Goal: Information Seeking & Learning: Learn about a topic

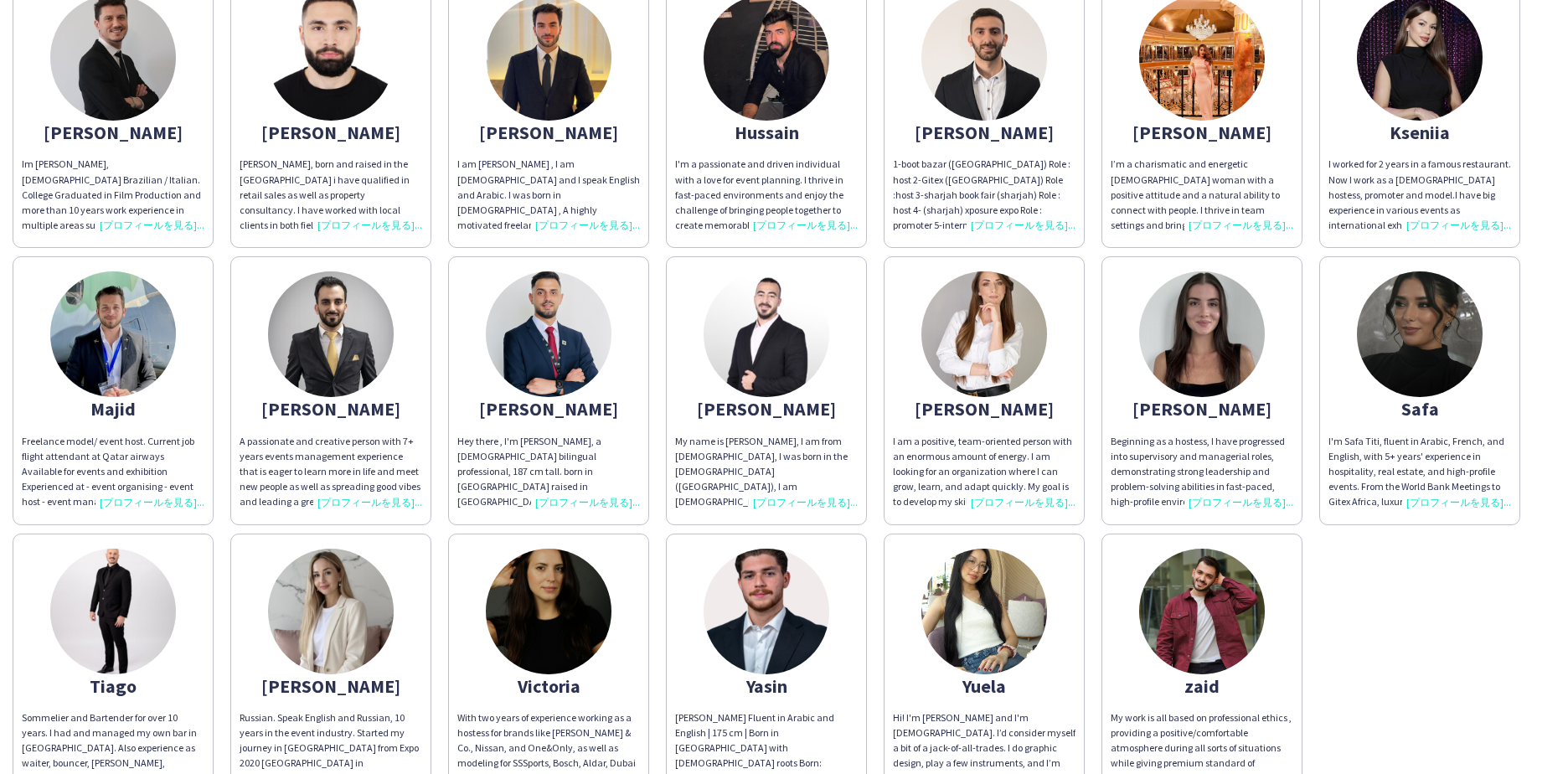
scroll to position [503, 0]
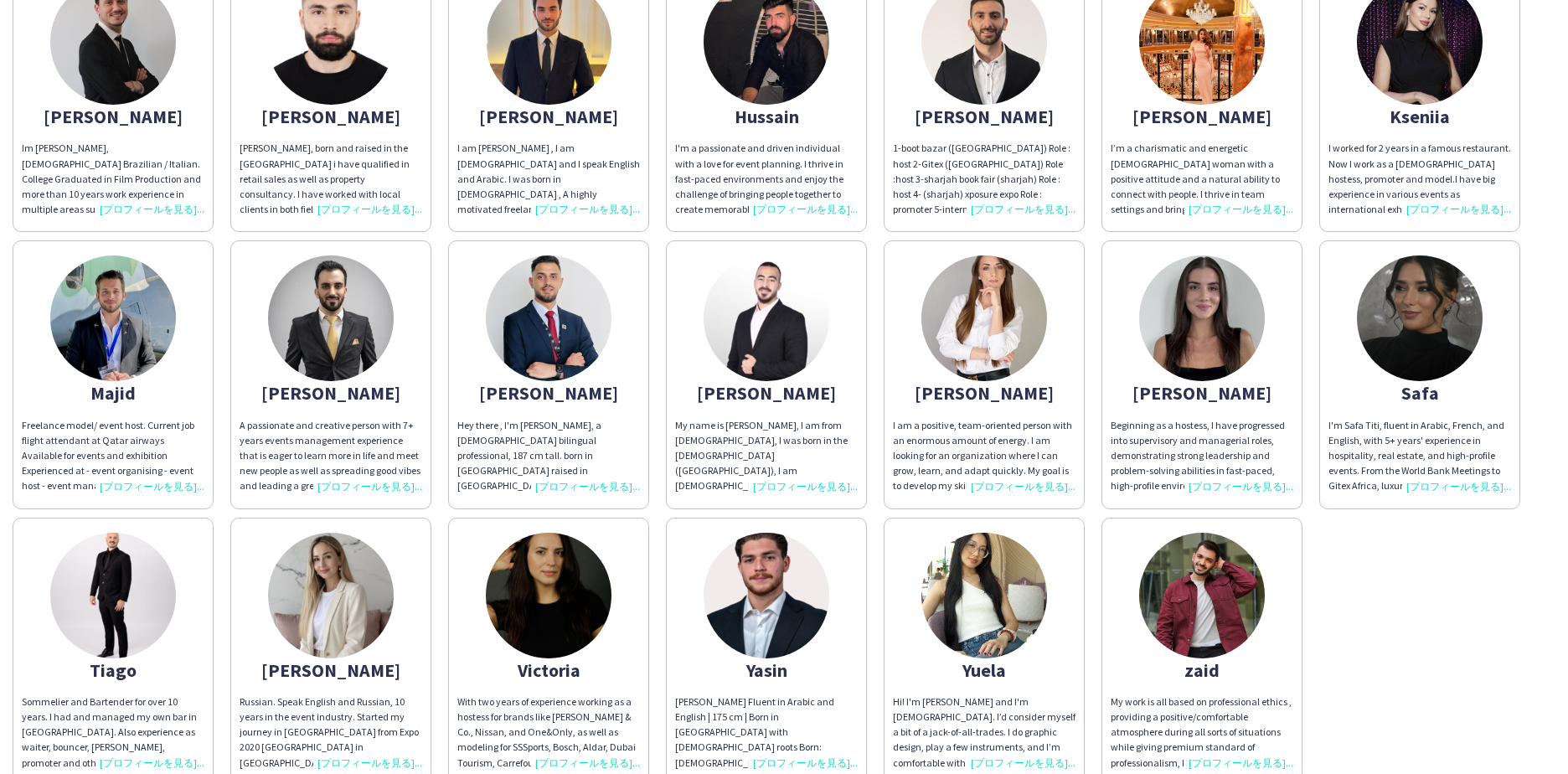
click at [1479, 486] on div "I'm Safa Titi, fluent in Arabic, French, and English, with 5+ years' experience…" at bounding box center [1419, 456] width 183 height 77
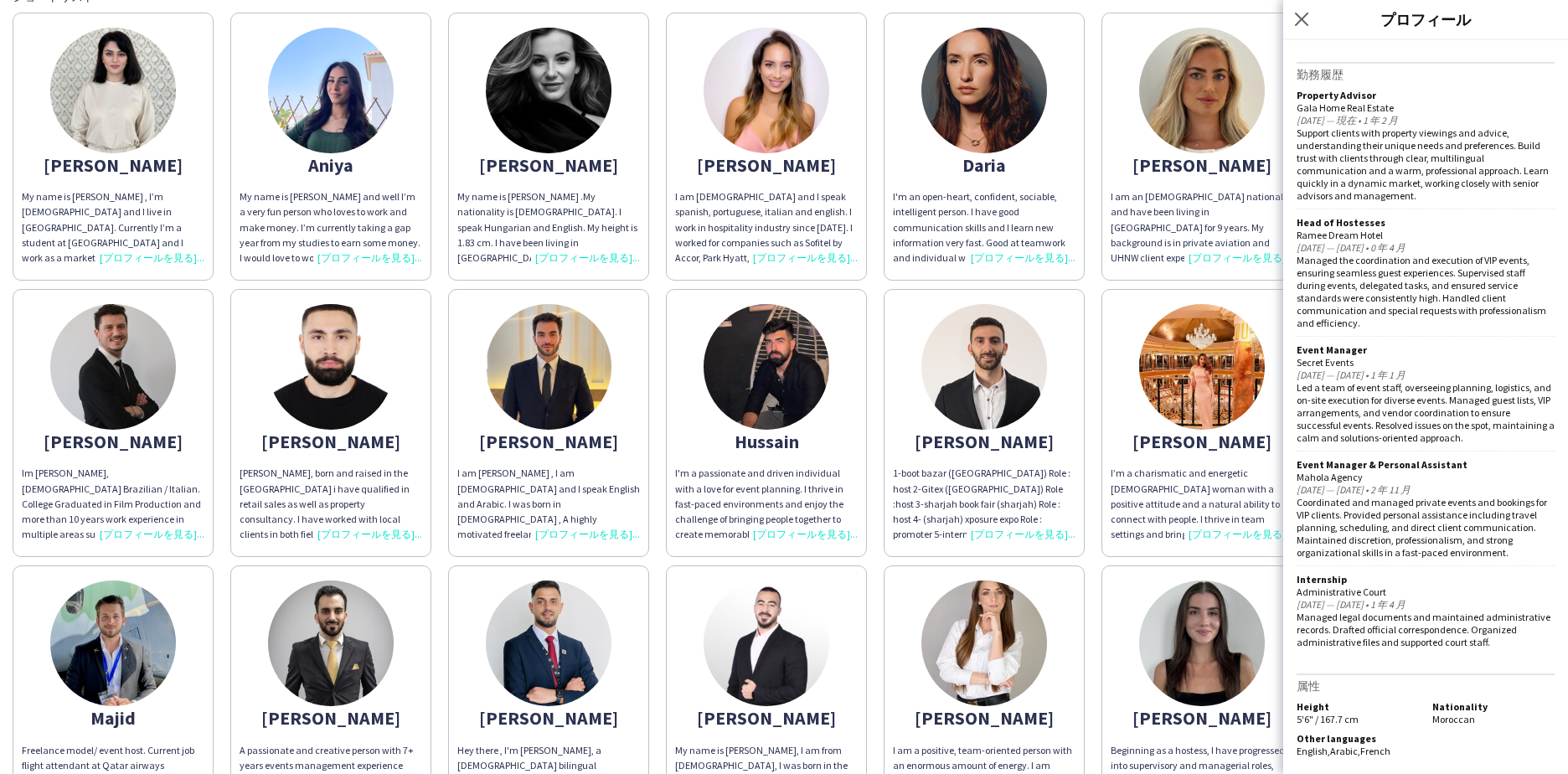
scroll to position [168, 0]
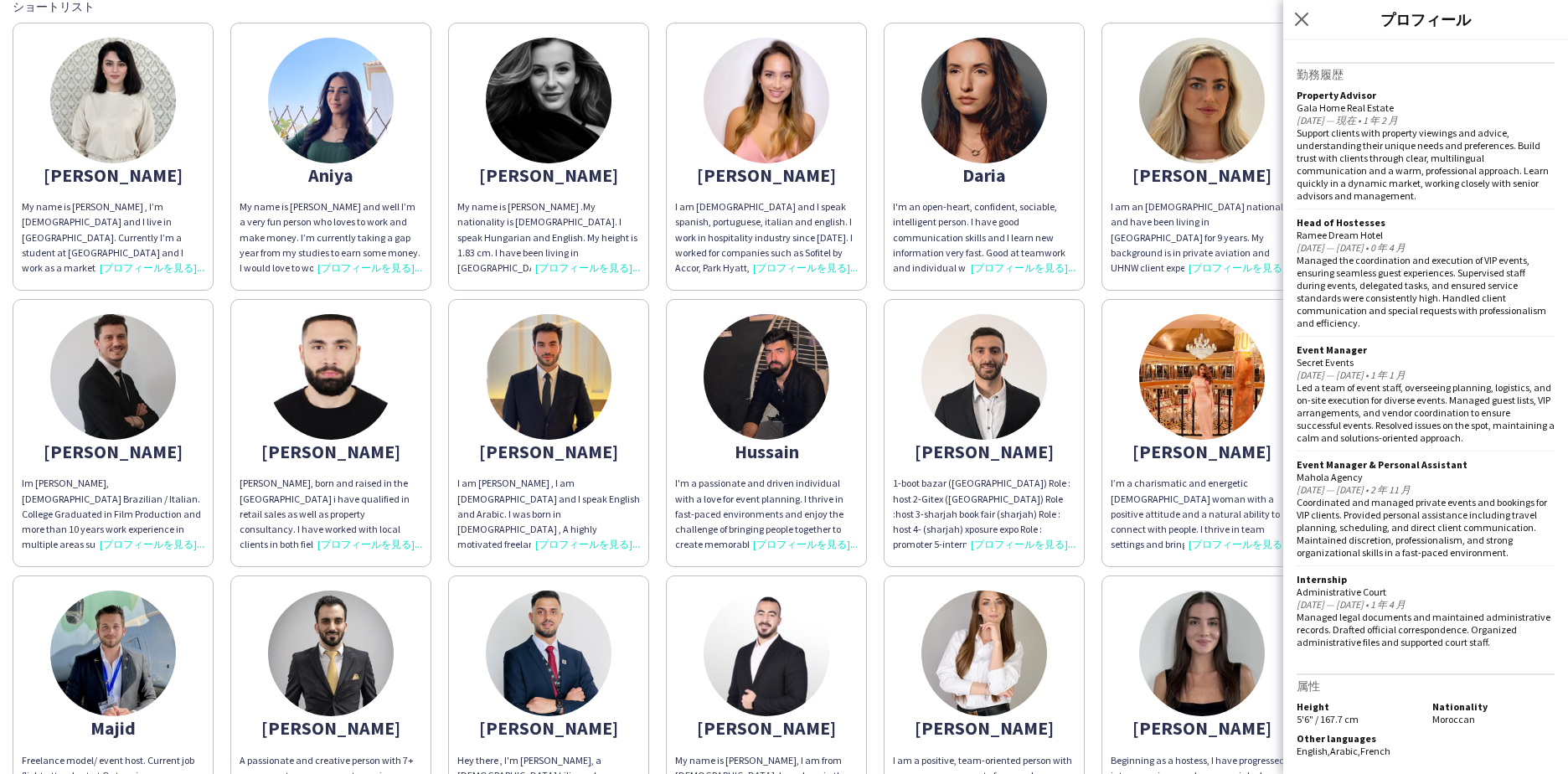
click at [1008, 493] on div "1-boot bazar ([GEOGRAPHIC_DATA]) Role : host 2-Gitex ([GEOGRAPHIC_DATA]) Role :…" at bounding box center [984, 514] width 183 height 77
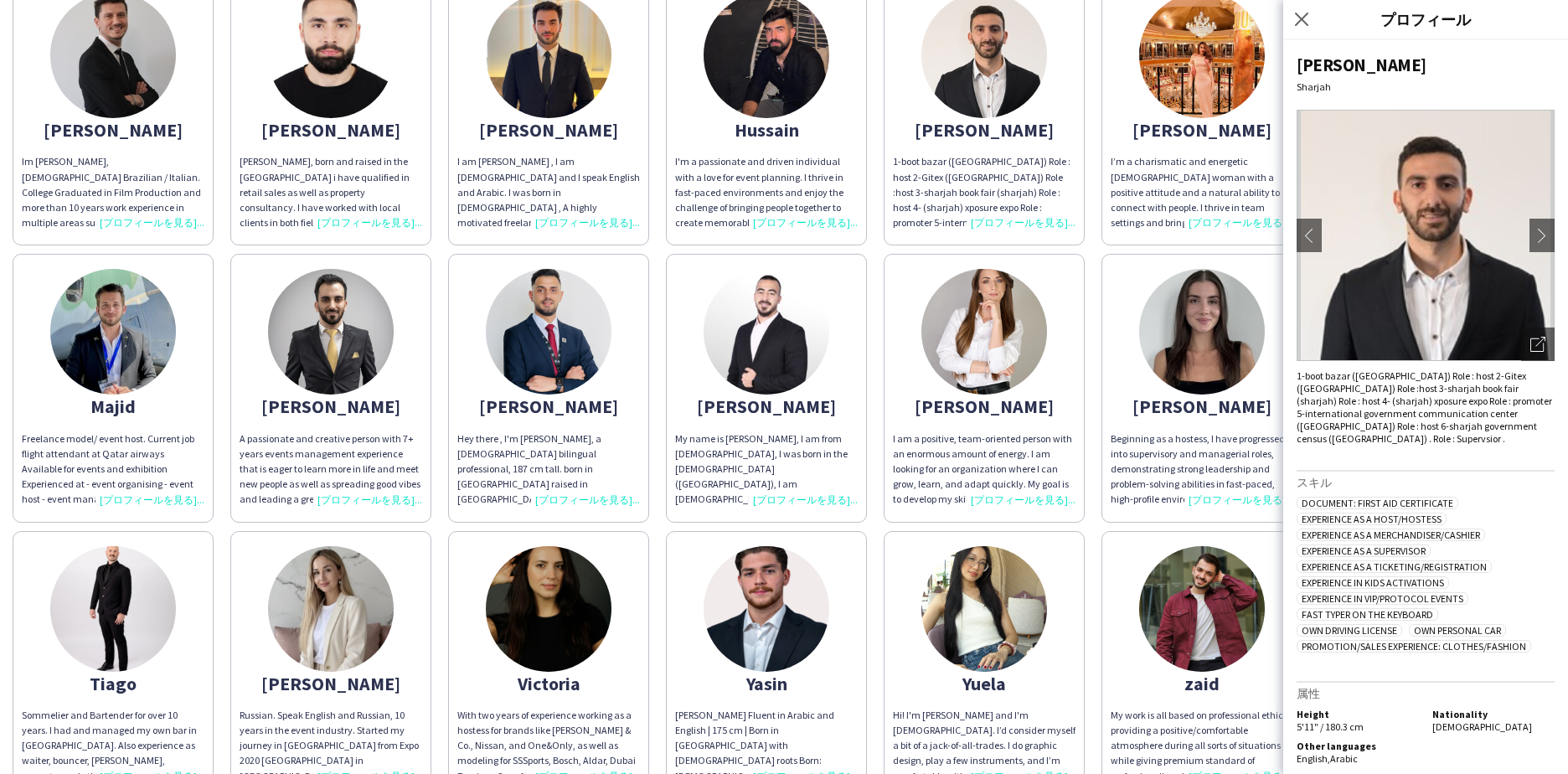
scroll to position [339, 0]
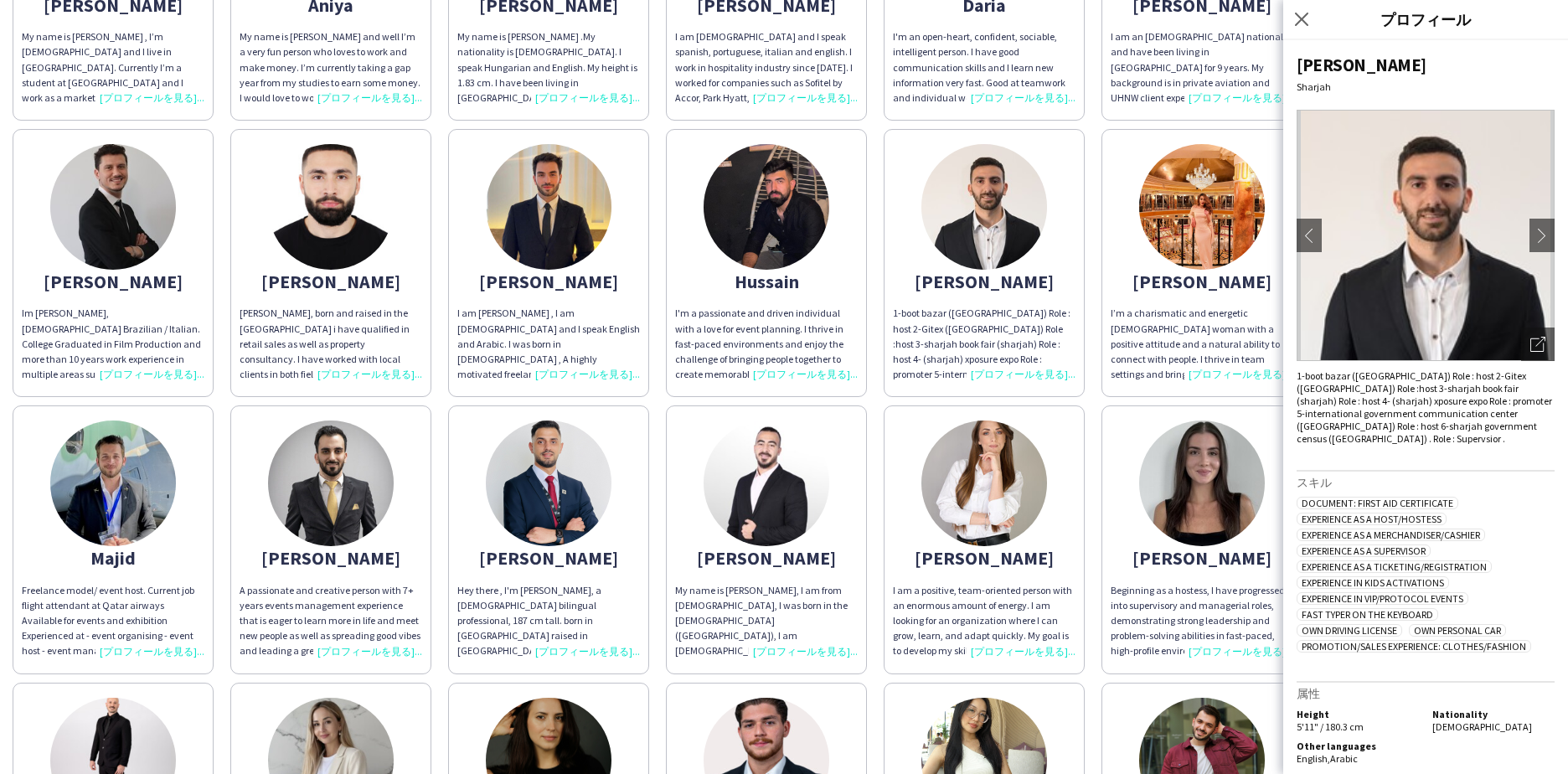
click at [771, 362] on div "I'm a passionate and driven individual with a love for event planning. I thrive…" at bounding box center [767, 344] width 183 height 77
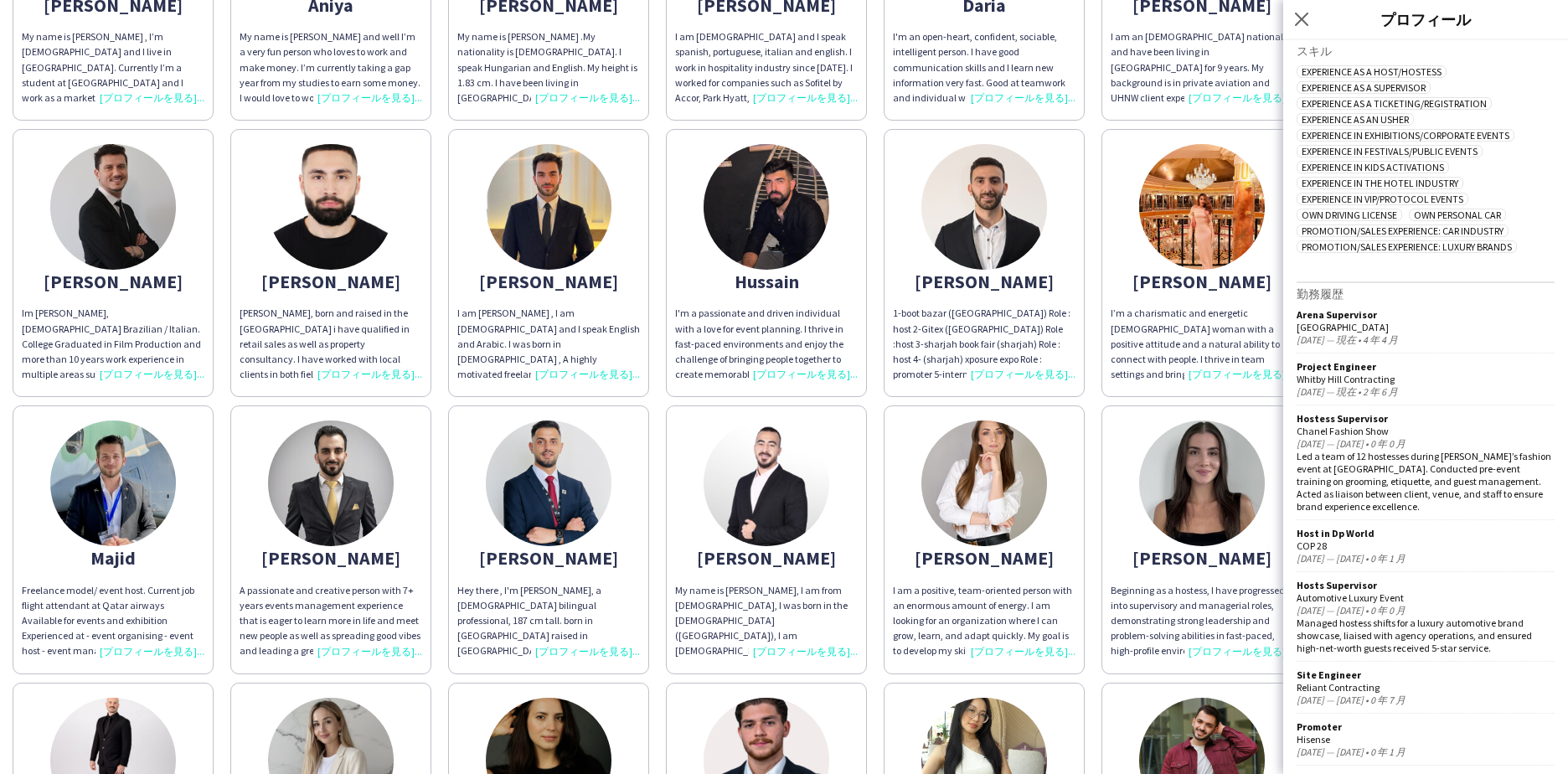
scroll to position [826, 0]
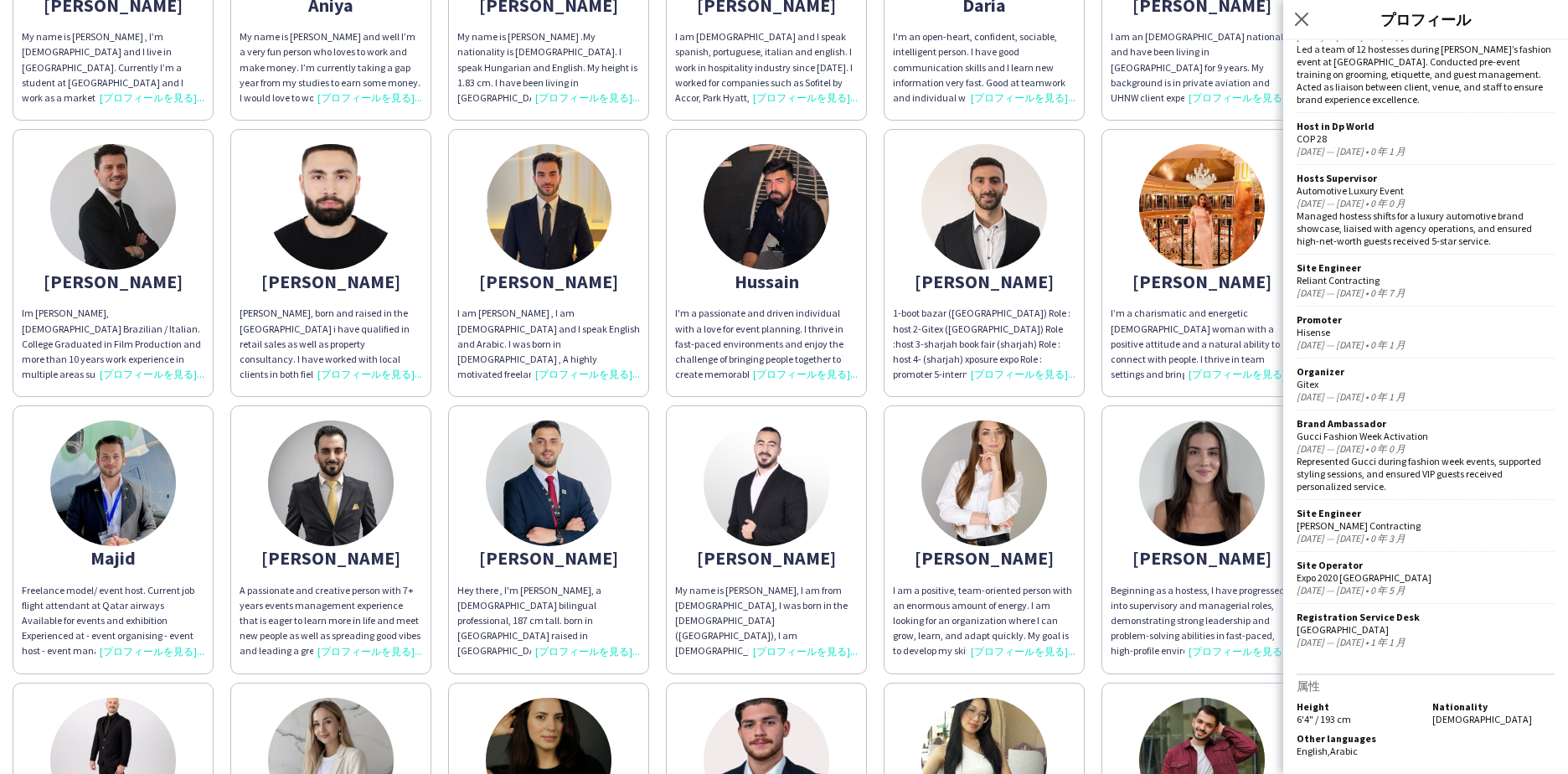
click at [559, 352] on div "I am [PERSON_NAME] , I am [DEMOGRAPHIC_DATA] and I speak English and Arabic. I …" at bounding box center [549, 344] width 183 height 77
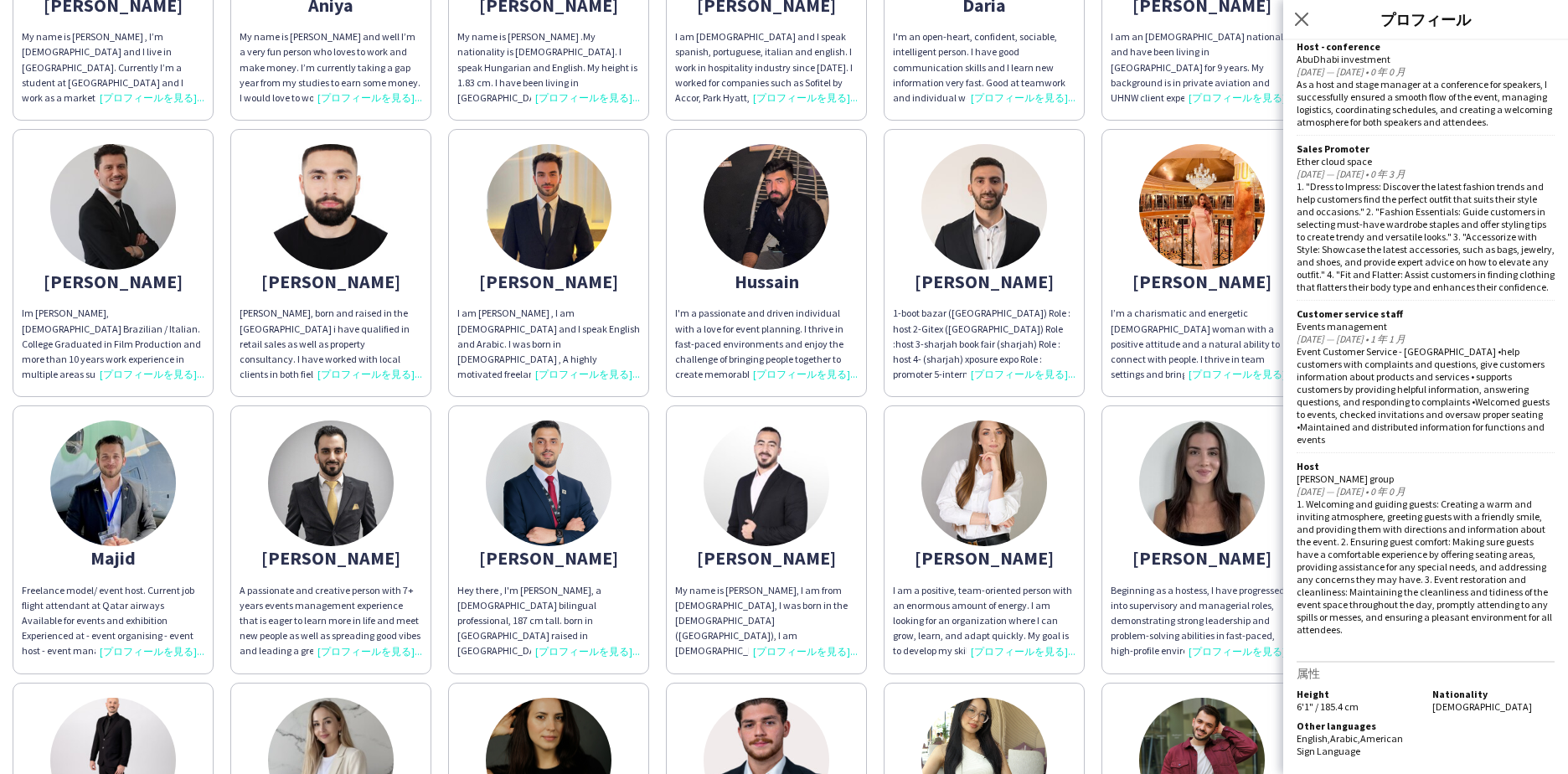
scroll to position [1135, 0]
click at [331, 309] on div "[PERSON_NAME], born and raised in the [GEOGRAPHIC_DATA] i have qualified in ret…" at bounding box center [330, 344] width 183 height 77
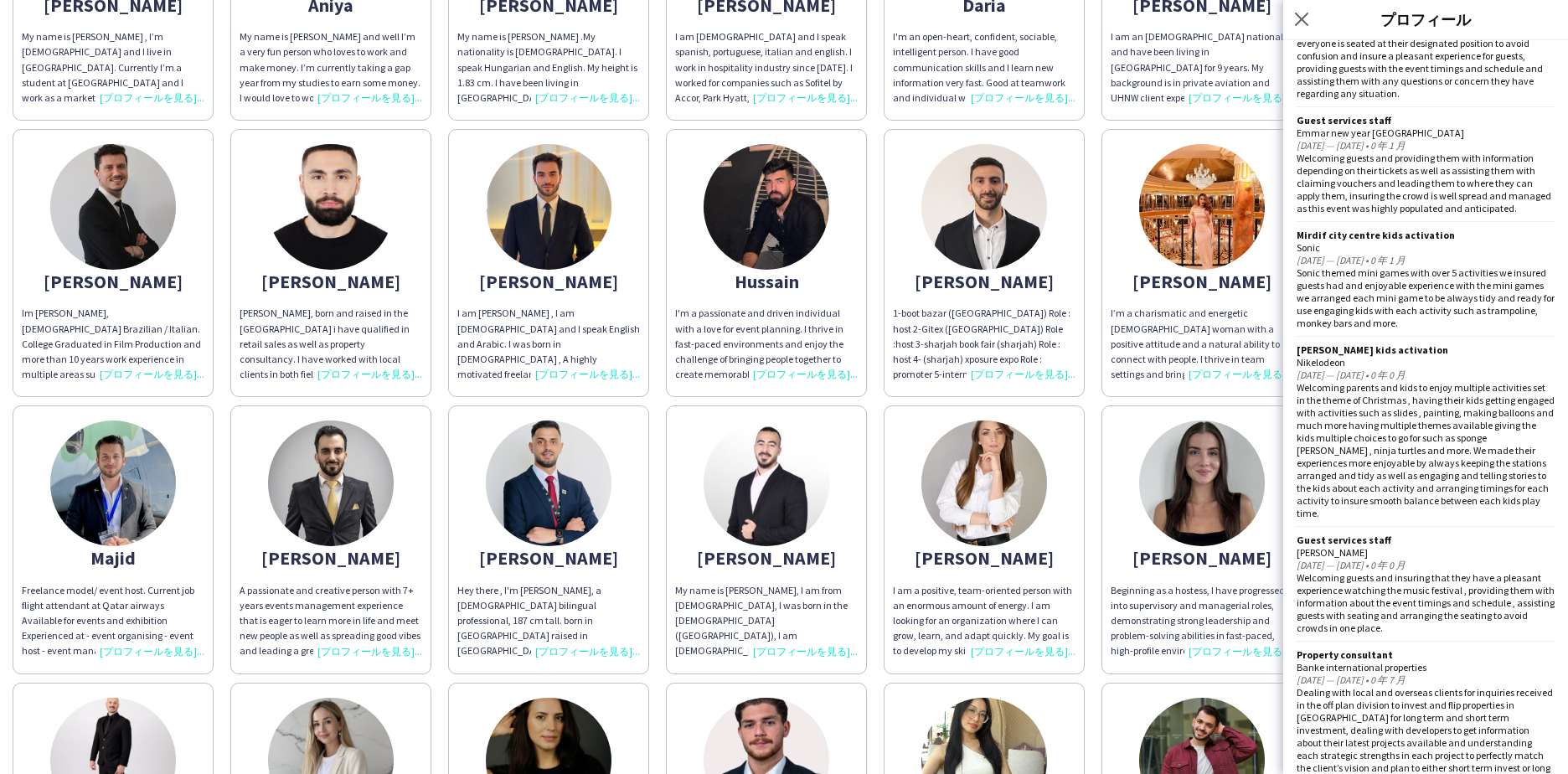
scroll to position [2128, 0]
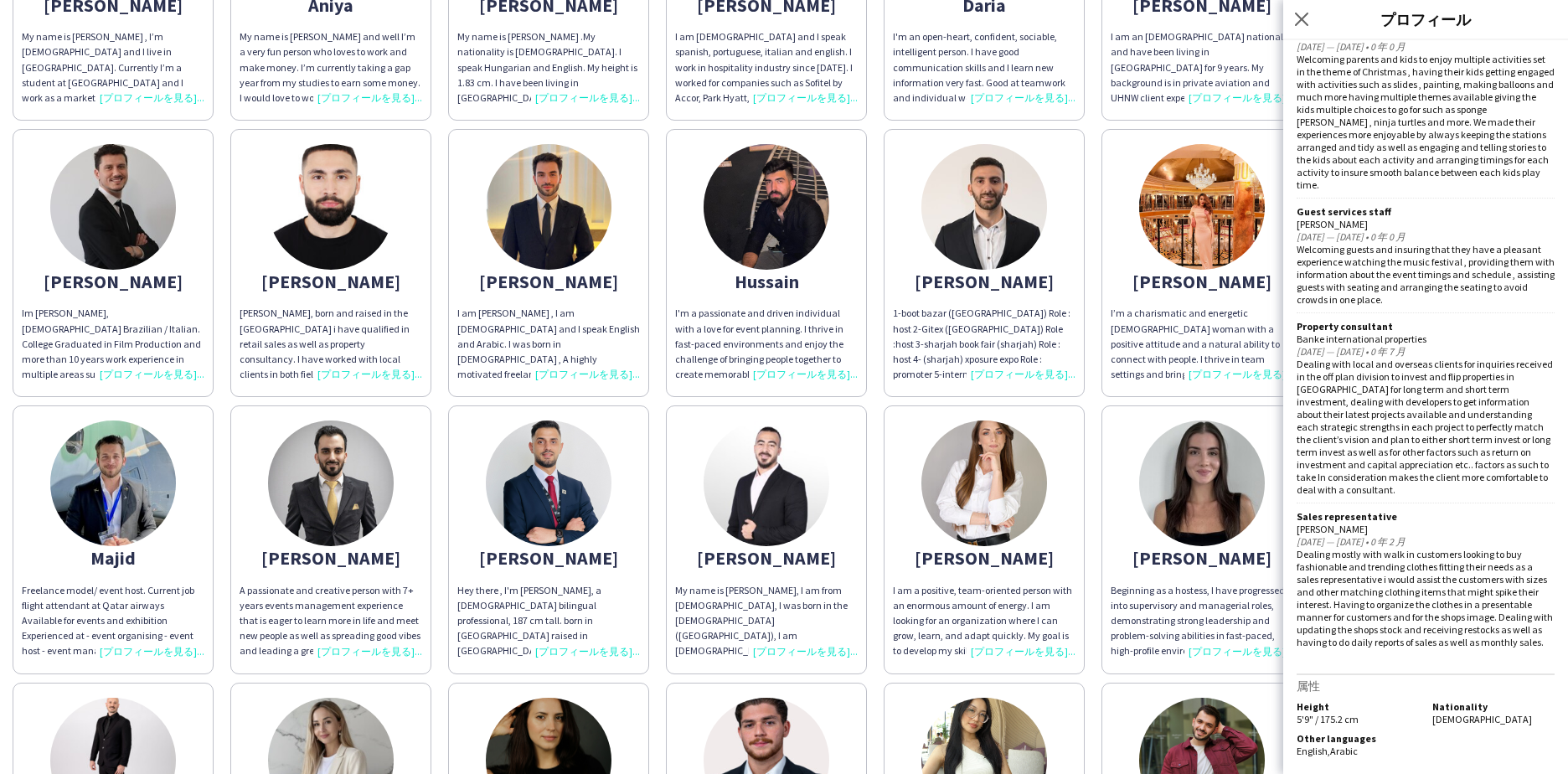
click at [1097, 407] on div "[PERSON_NAME] My name is [PERSON_NAME] , I’m [DEMOGRAPHIC_DATA] and I live in […" at bounding box center [784, 397] width 1542 height 1106
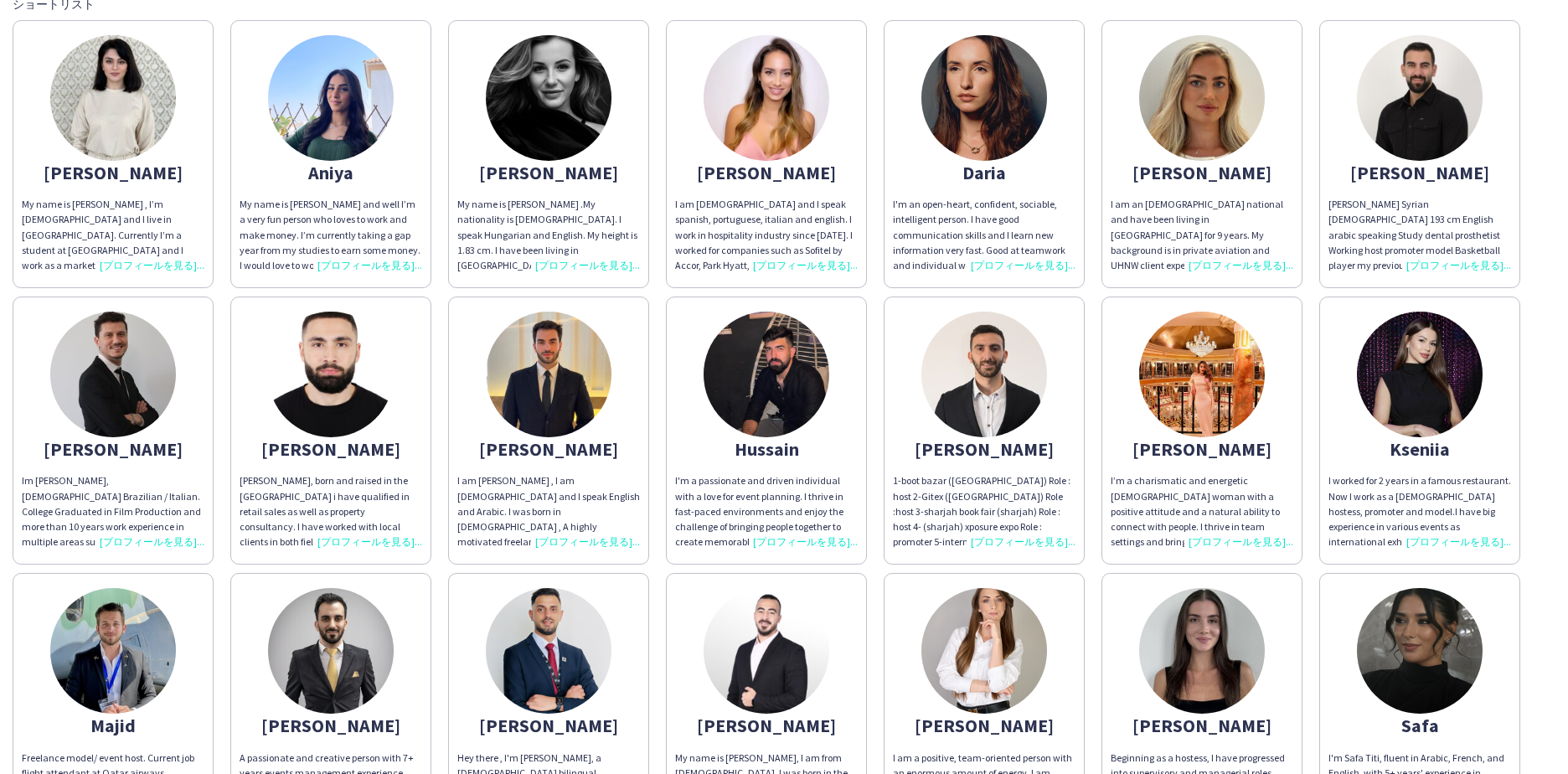
scroll to position [87, 0]
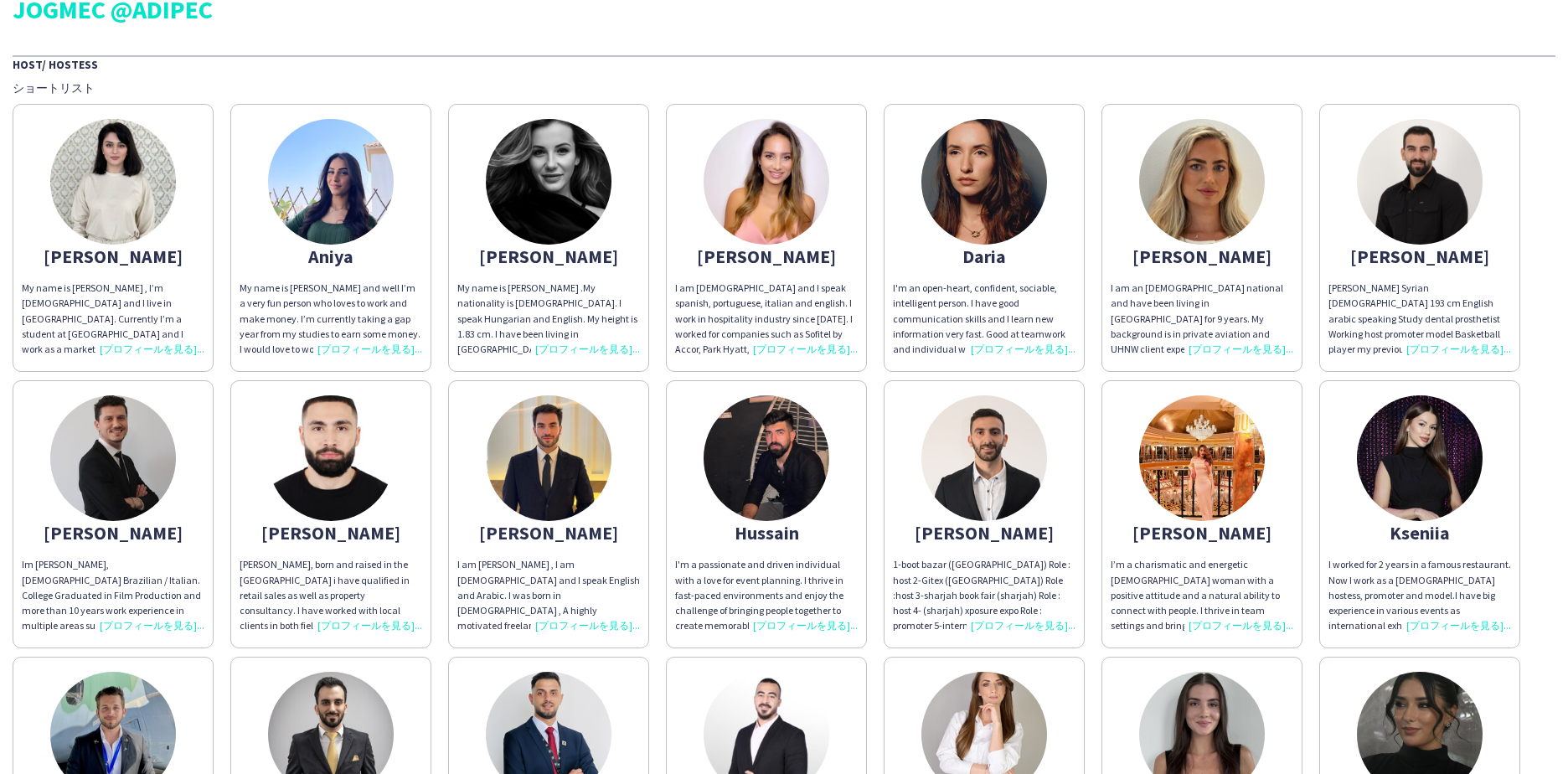
click at [554, 338] on span "My name is [PERSON_NAME] .My nationality is [DEMOGRAPHIC_DATA]. I speak Hungari…" at bounding box center [548, 363] width 181 height 165
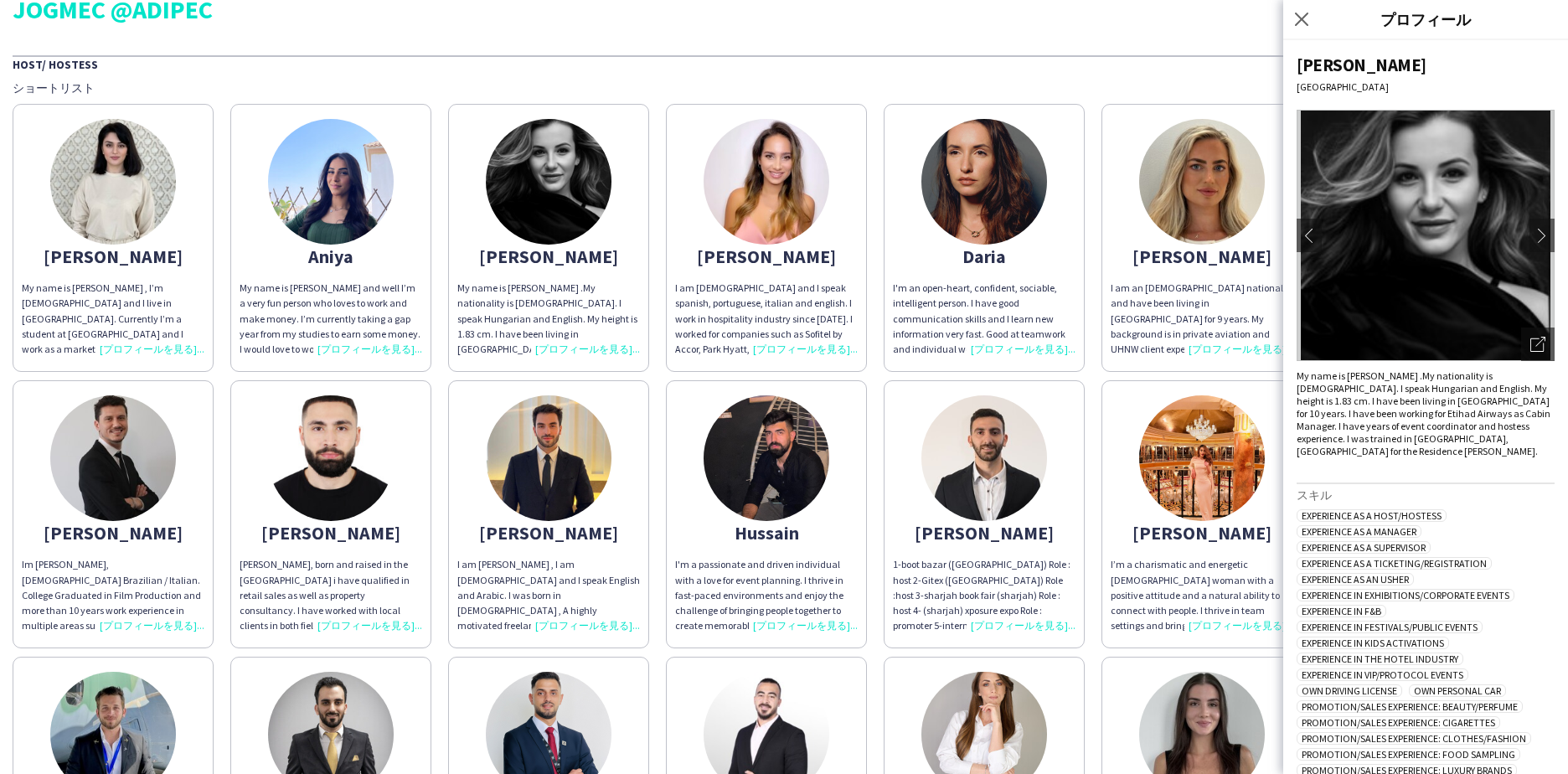
click at [396, 340] on div "My name is [PERSON_NAME] and well I’m a very fun person who loves to work and m…" at bounding box center [330, 319] width 183 height 77
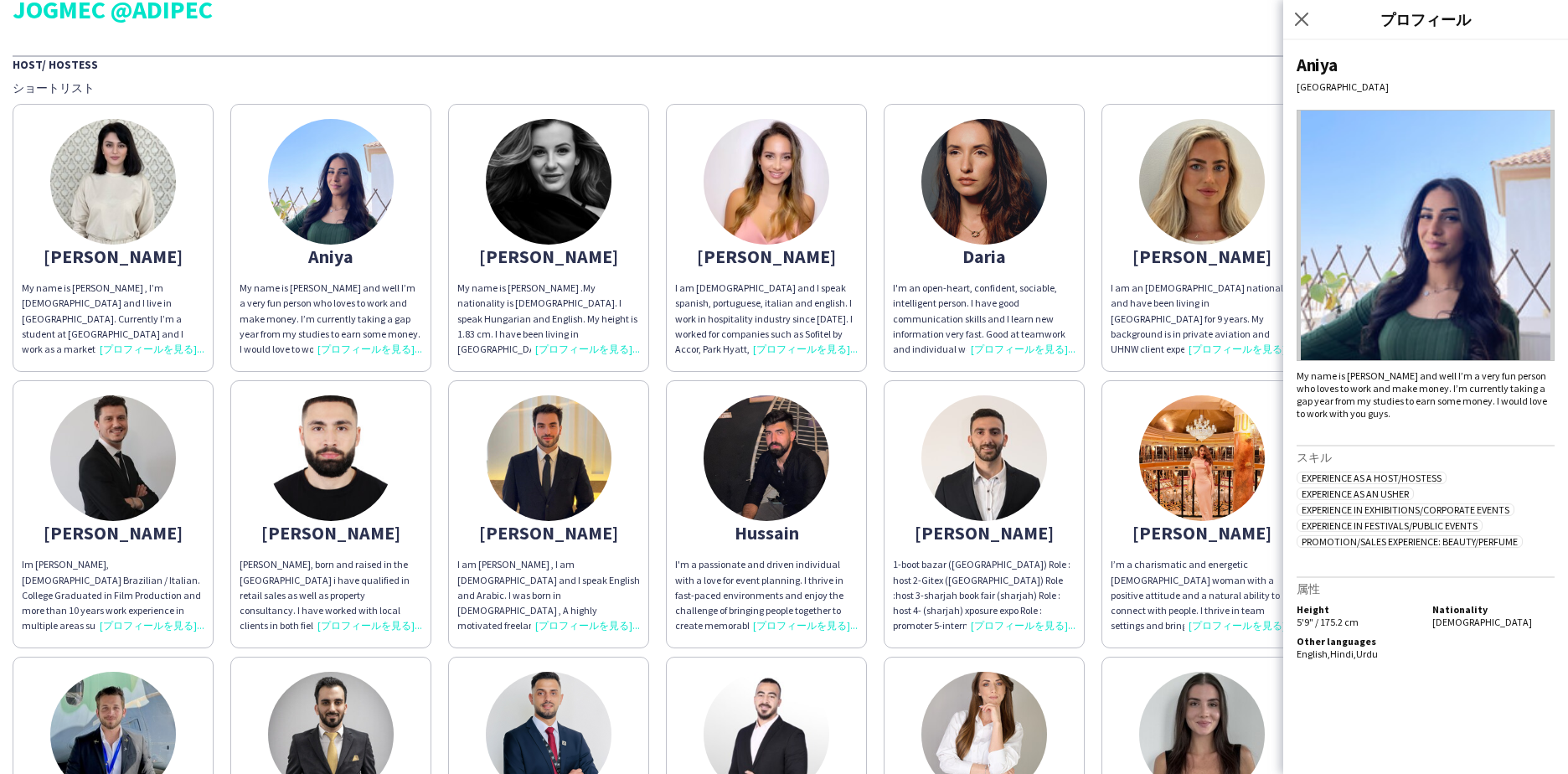
click at [573, 348] on div "My name is [PERSON_NAME] .My nationality is [DEMOGRAPHIC_DATA]. I speak Hungari…" at bounding box center [549, 319] width 183 height 77
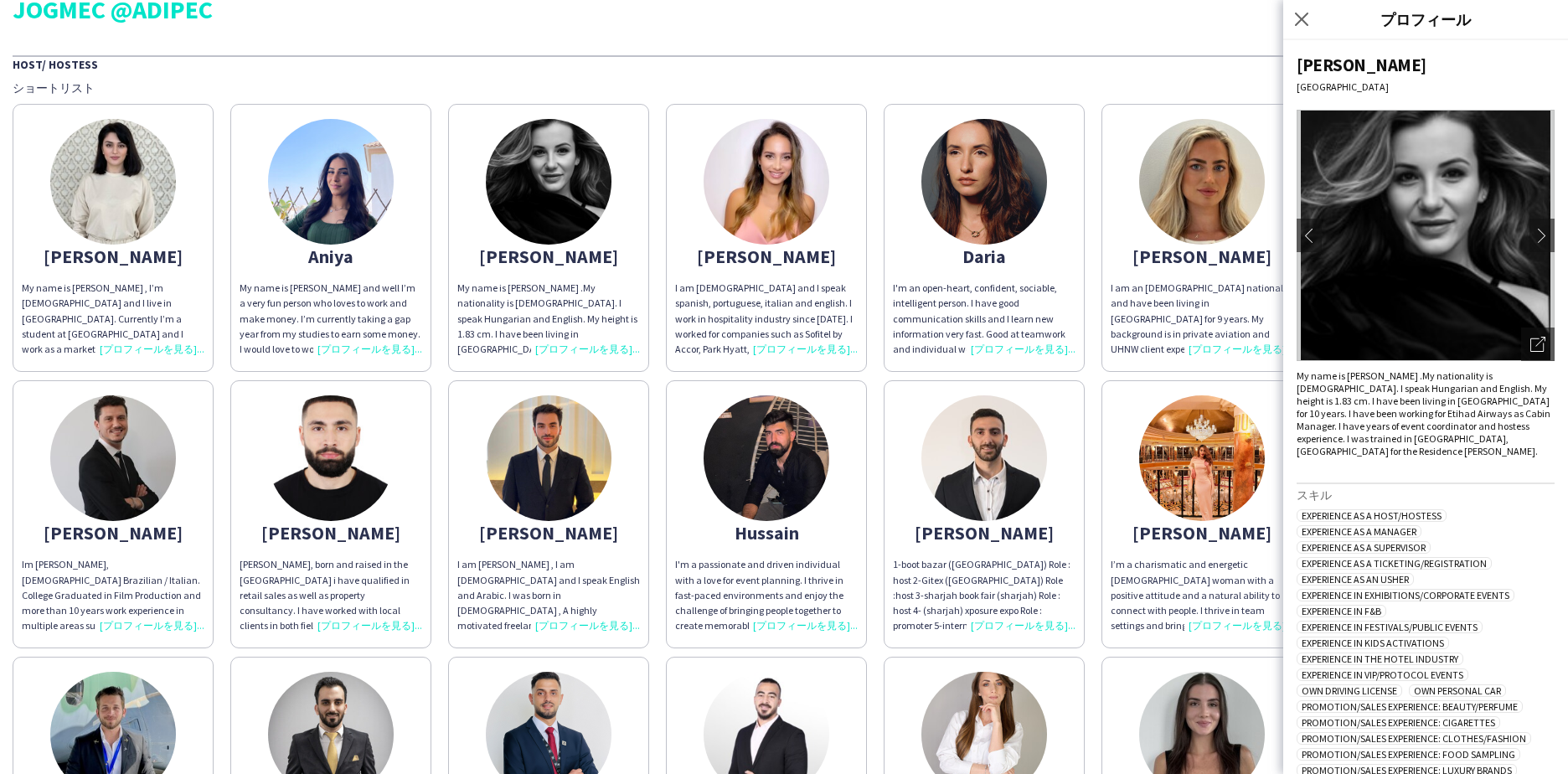
click at [824, 354] on div "I am [DEMOGRAPHIC_DATA] and I speak spanish, portuguese, italian and english. I…" at bounding box center [767, 319] width 183 height 77
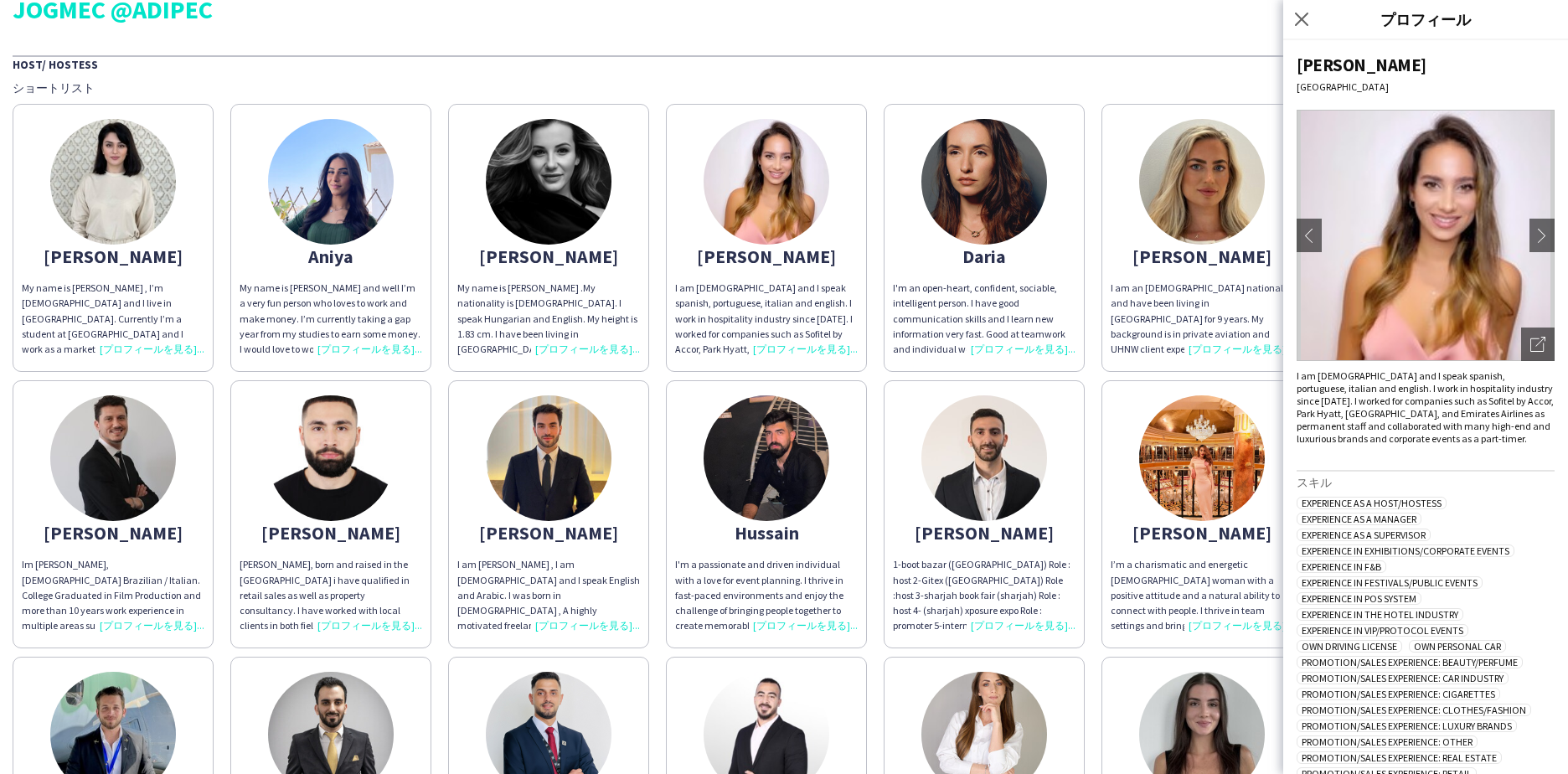
click at [1031, 350] on div "I'm an open-heart, confident, sociable, intelligent person. I have good communi…" at bounding box center [984, 319] width 183 height 77
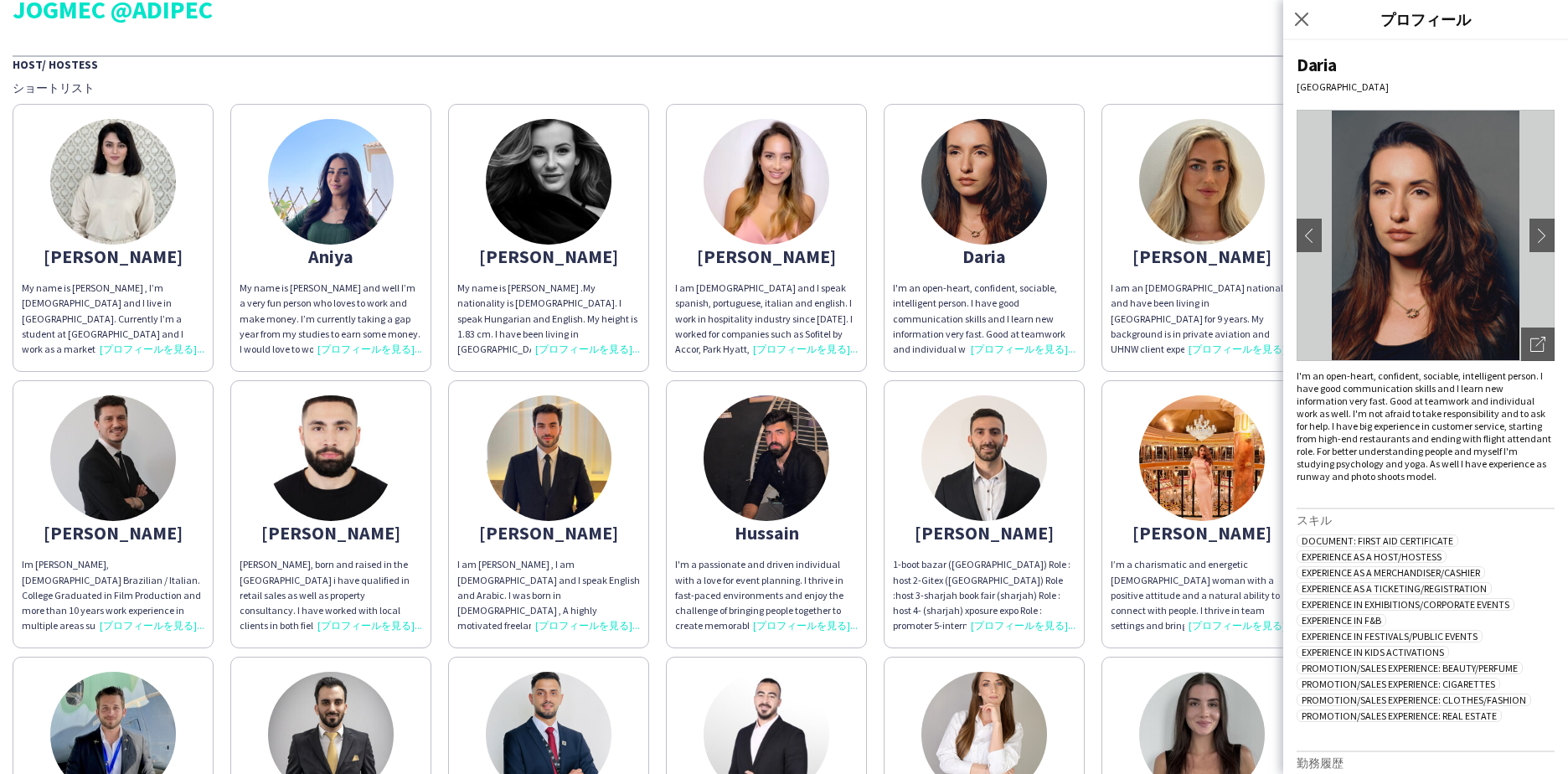
click at [1207, 350] on div "I am an [DEMOGRAPHIC_DATA] national and have been living in [GEOGRAPHIC_DATA] f…" at bounding box center [1202, 319] width 183 height 77
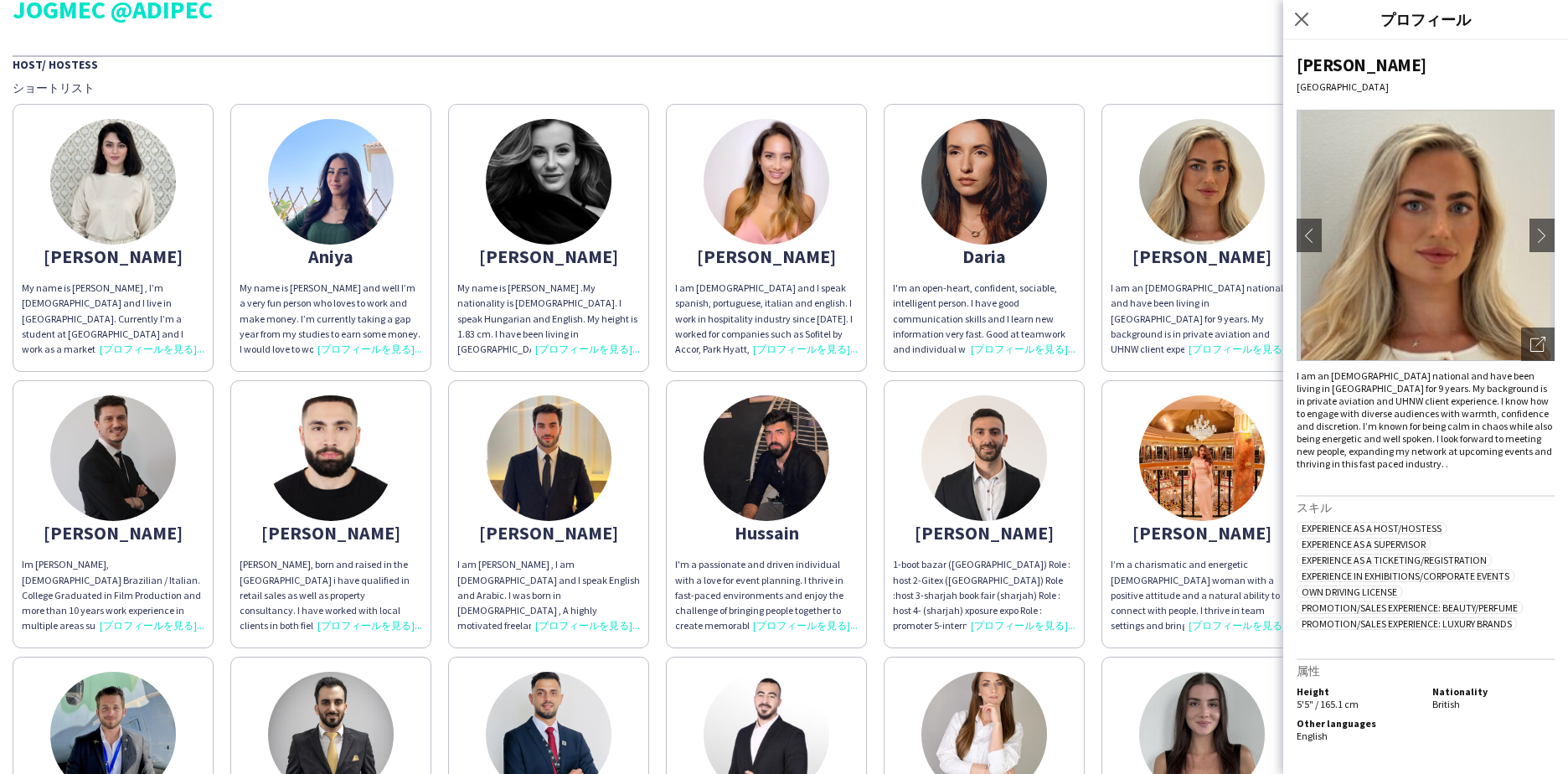
click at [1240, 622] on div "I’m a charismatic and energetic [DEMOGRAPHIC_DATA] woman with a positive attitu…" at bounding box center [1202, 595] width 183 height 77
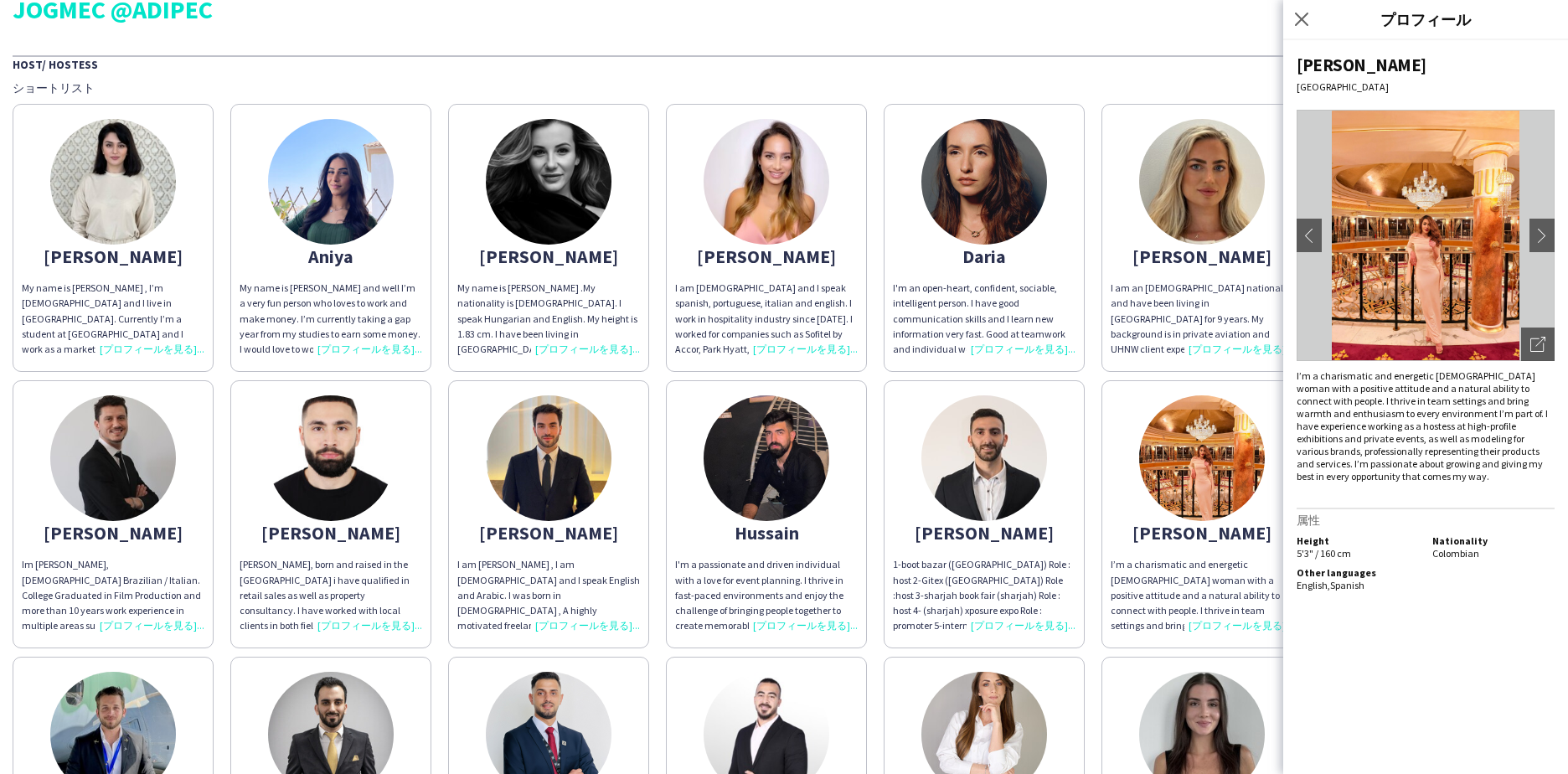
scroll to position [339, 0]
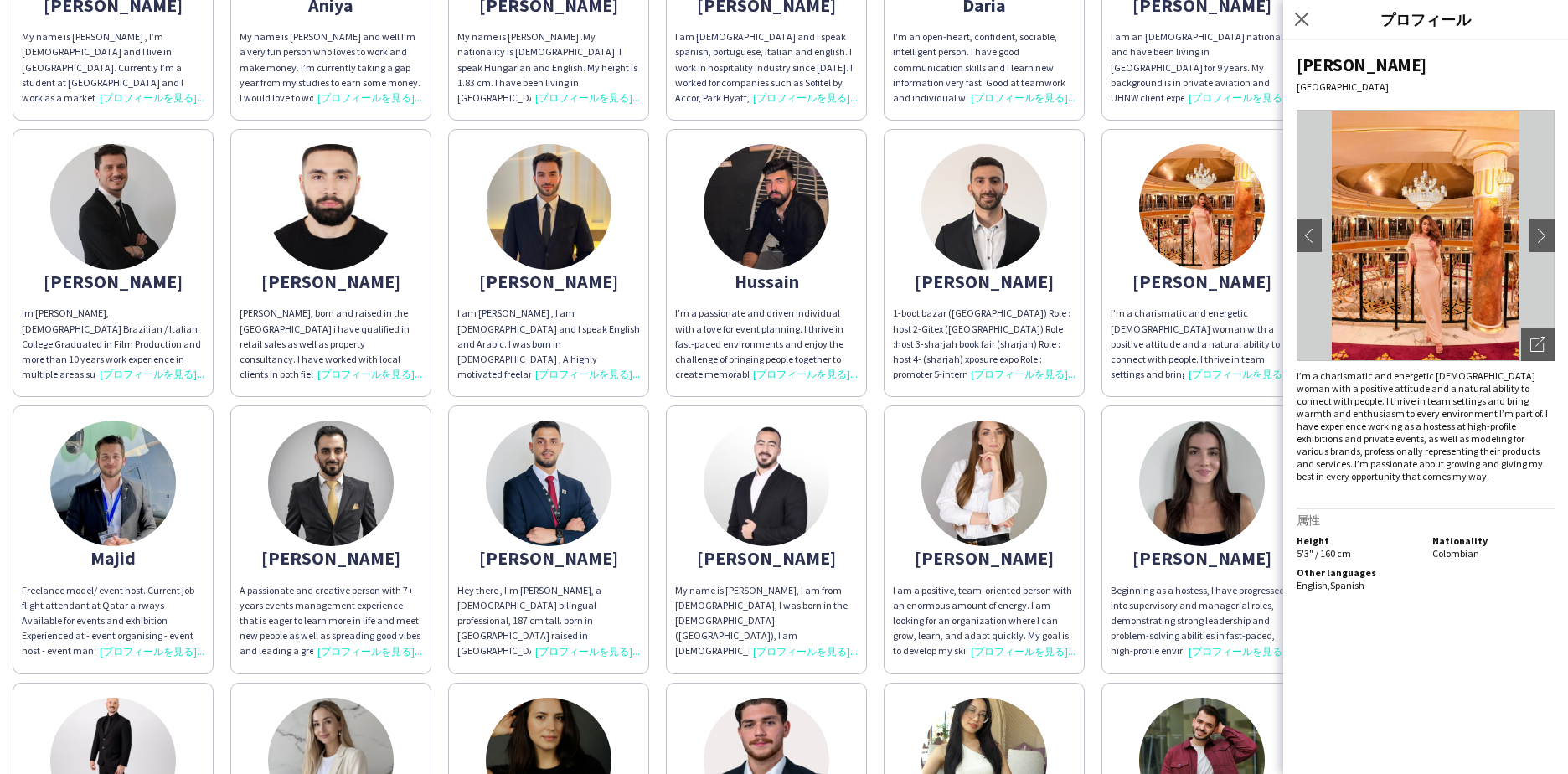
click at [1233, 645] on div "Beginning as a hostess, I have progressed into supervisory and managerial roles…" at bounding box center [1202, 622] width 183 height 77
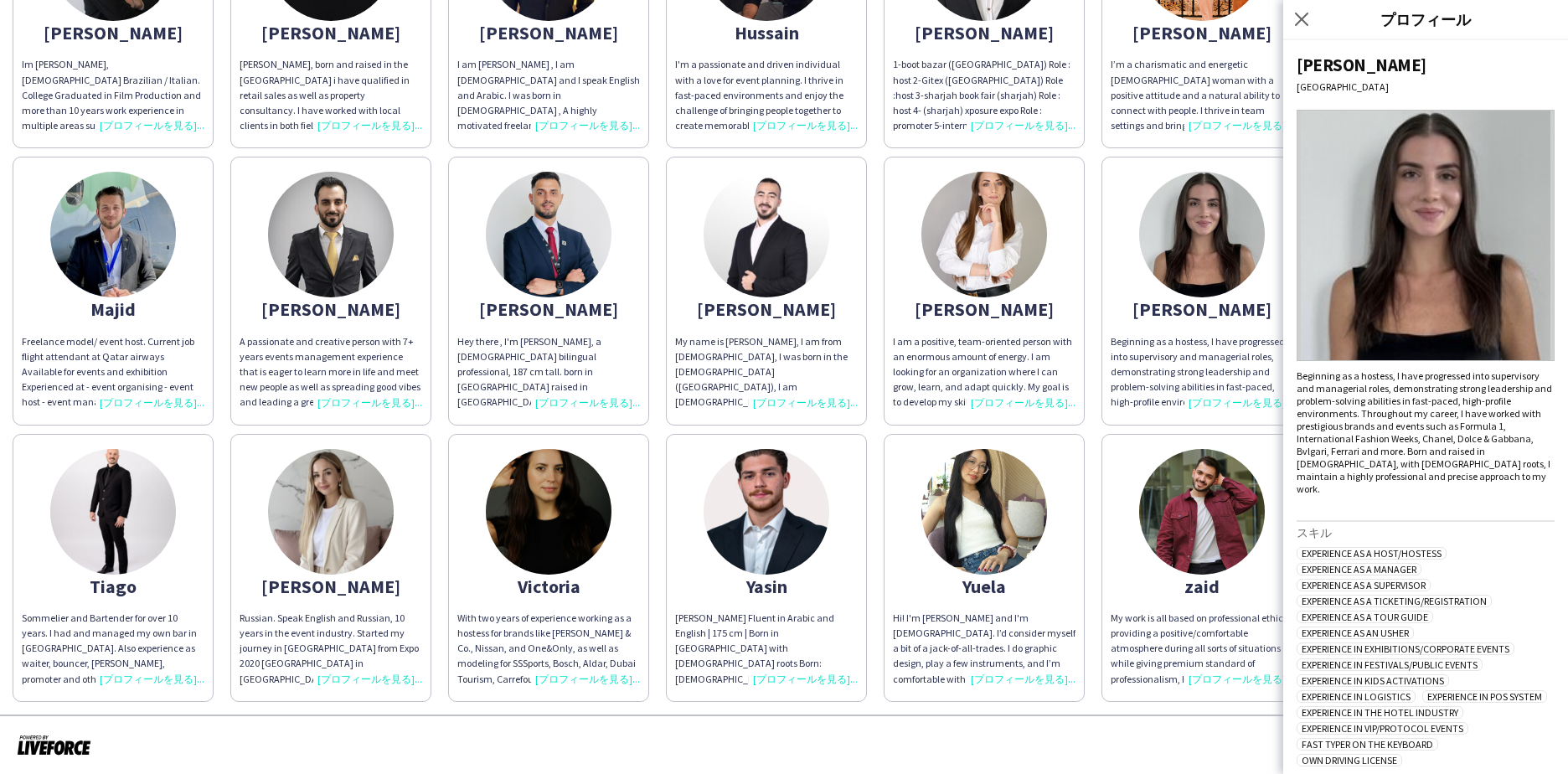
scroll to position [587, 0]
